Goal: Check status

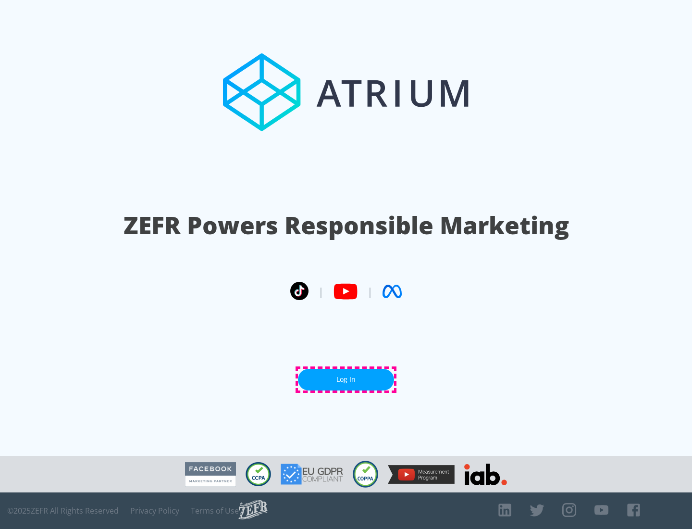
click at [346, 379] on link "Log In" at bounding box center [346, 380] width 96 height 22
